Goal: Navigation & Orientation: Go to known website

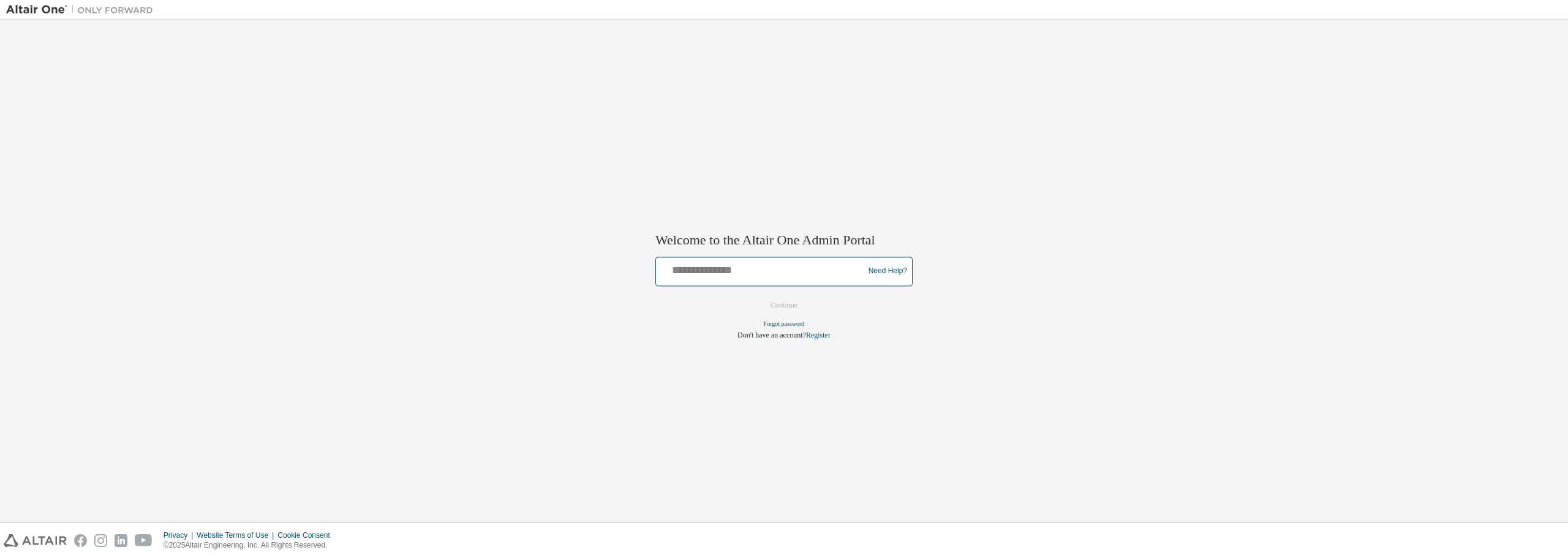
click at [726, 267] on input "text" at bounding box center [761, 269] width 201 height 18
type input "**********"
click at [758, 296] on button "Continue" at bounding box center [784, 305] width 53 height 18
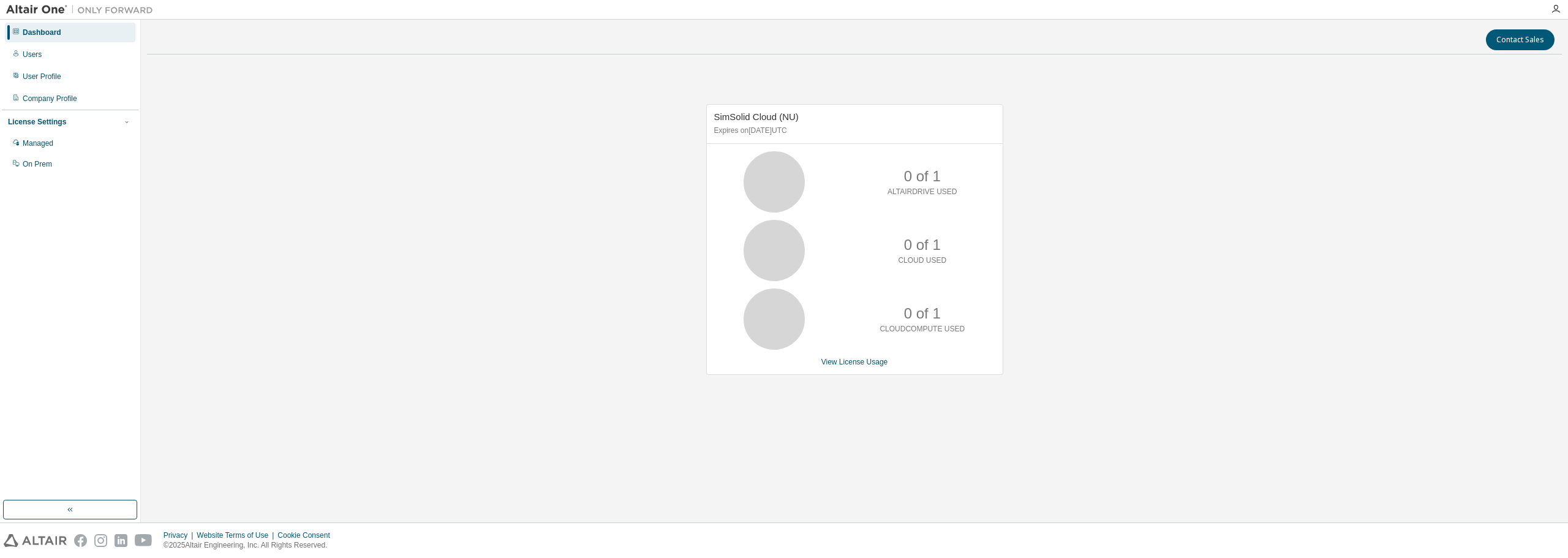
click at [37, 540] on img at bounding box center [35, 540] width 64 height 13
